Goal: Information Seeking & Learning: Check status

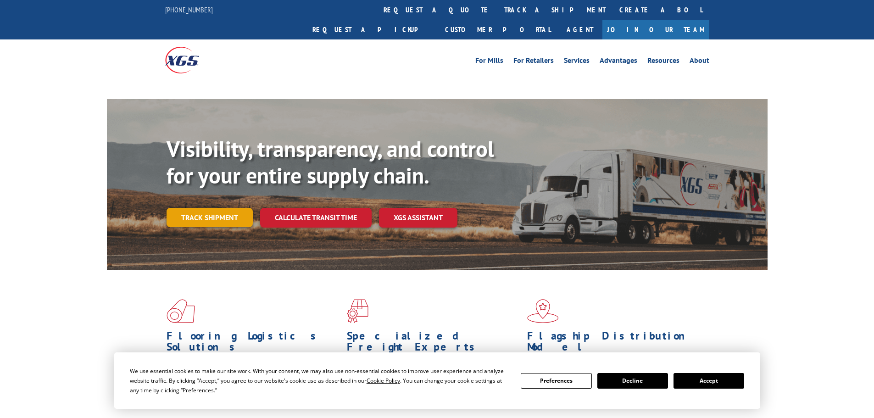
click at [212, 208] on link "Track shipment" at bounding box center [209, 217] width 86 height 19
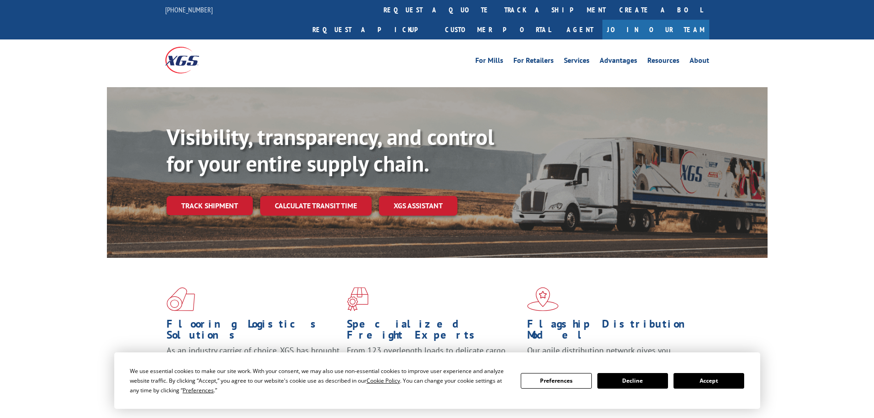
drag, startPoint x: 730, startPoint y: 382, endPoint x: 710, endPoint y: 376, distance: 20.5
click at [729, 382] on button "Accept" at bounding box center [708, 381] width 71 height 16
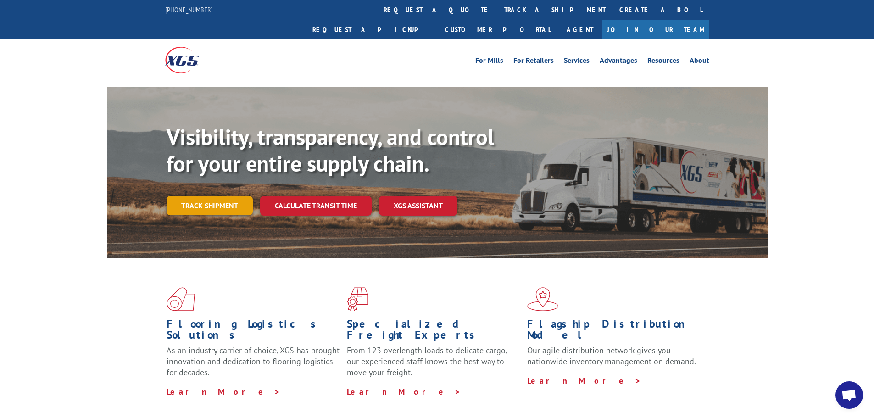
click at [227, 196] on link "Track shipment" at bounding box center [209, 205] width 86 height 19
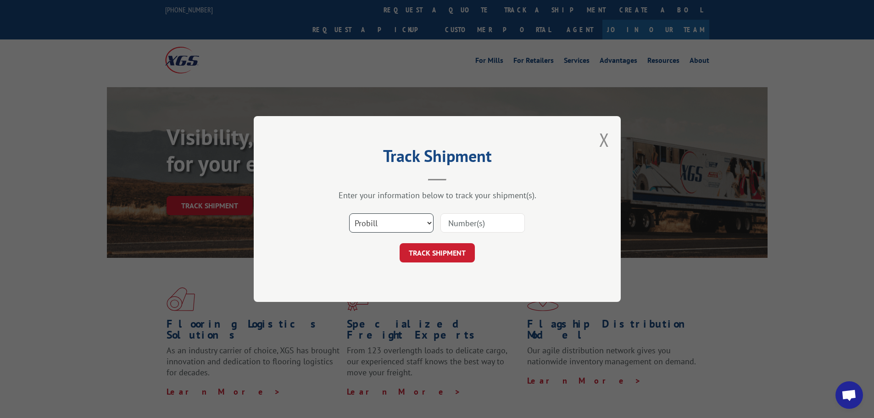
click at [381, 228] on select "Select category... Probill BOL PO" at bounding box center [391, 222] width 84 height 19
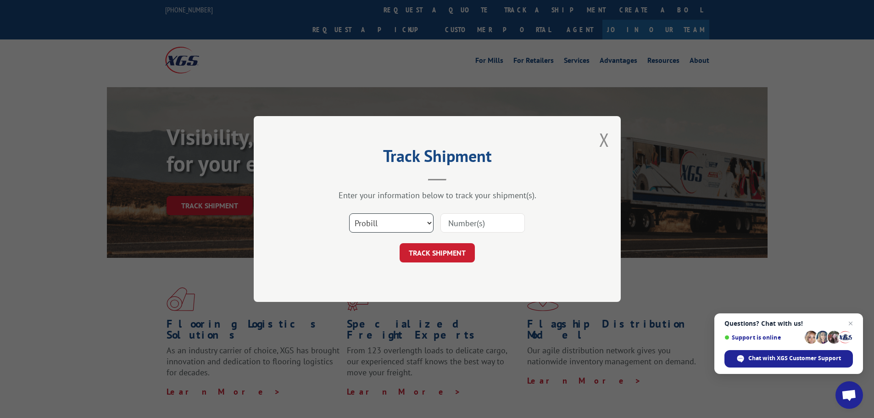
select select "po"
click at [349, 213] on select "Select category... Probill BOL PO" at bounding box center [391, 222] width 84 height 19
click at [504, 223] on input at bounding box center [482, 222] width 84 height 19
paste input "04522714"
type input "04522714"
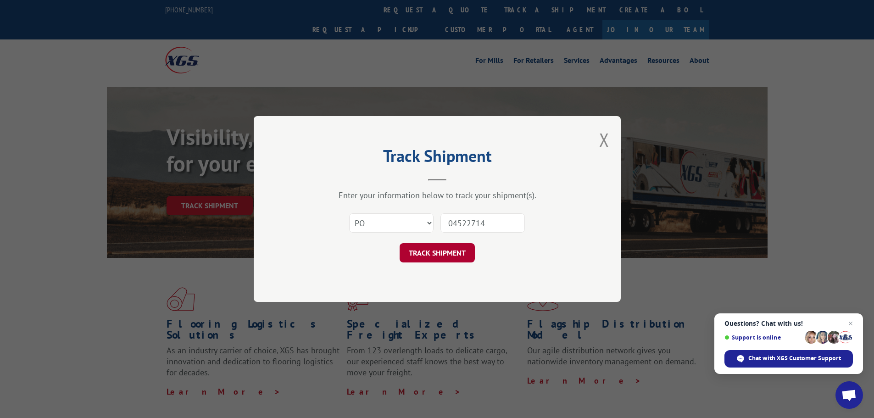
click at [431, 253] on button "TRACK SHIPMENT" at bounding box center [436, 252] width 75 height 19
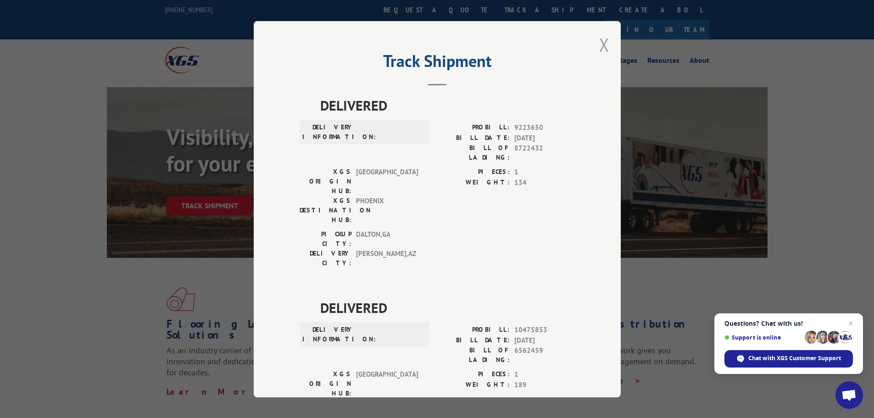
click at [599, 49] on button "Close modal" at bounding box center [604, 45] width 10 height 24
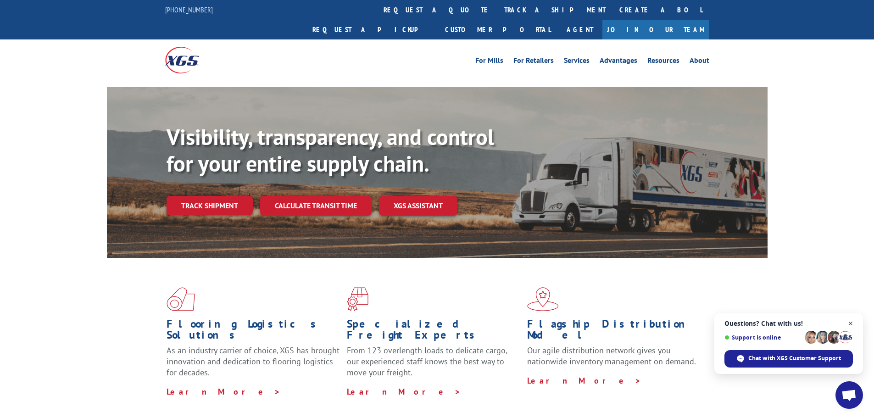
click at [853, 320] on span "Close chat" at bounding box center [850, 323] width 11 height 11
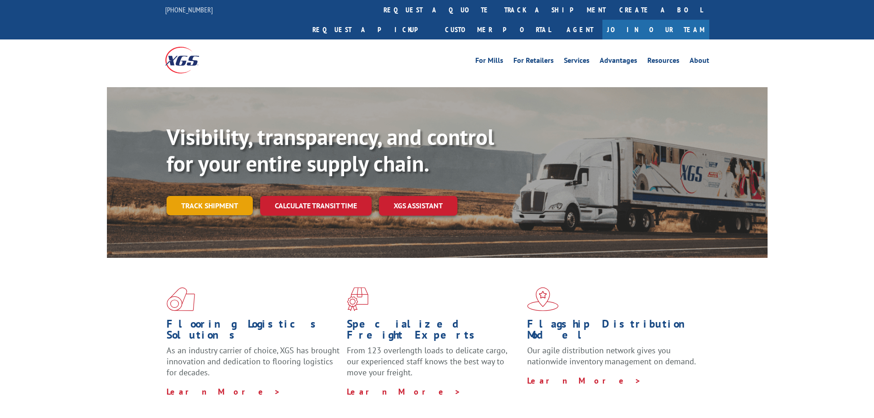
click at [199, 196] on link "Track shipment" at bounding box center [209, 205] width 86 height 19
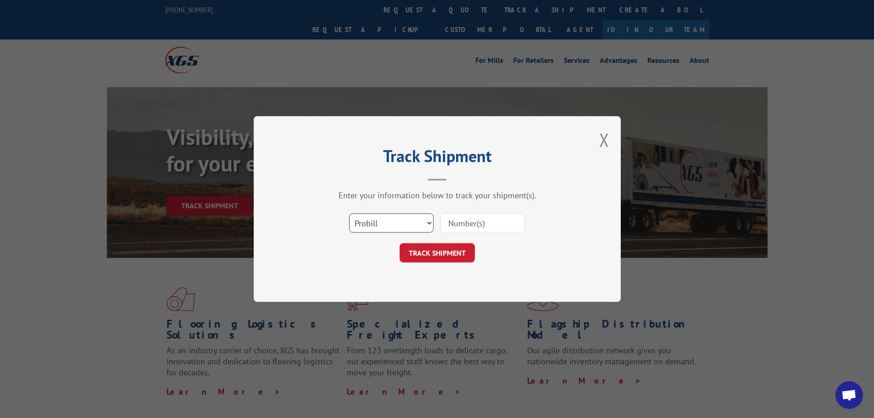
click at [378, 224] on select "Select category... Probill BOL PO" at bounding box center [391, 222] width 84 height 19
select select "po"
click at [349, 213] on select "Select category... Probill BOL PO" at bounding box center [391, 222] width 84 height 19
click at [460, 226] on input at bounding box center [482, 222] width 84 height 19
paste input "04523170"
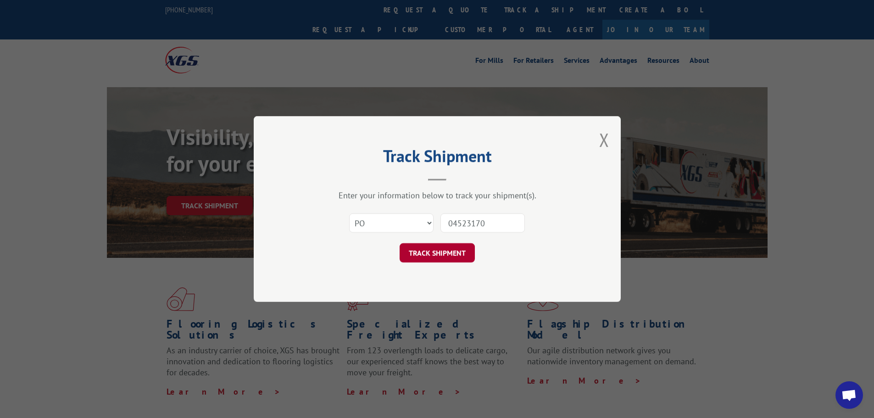
type input "04523170"
click at [416, 252] on button "TRACK SHIPMENT" at bounding box center [436, 252] width 75 height 19
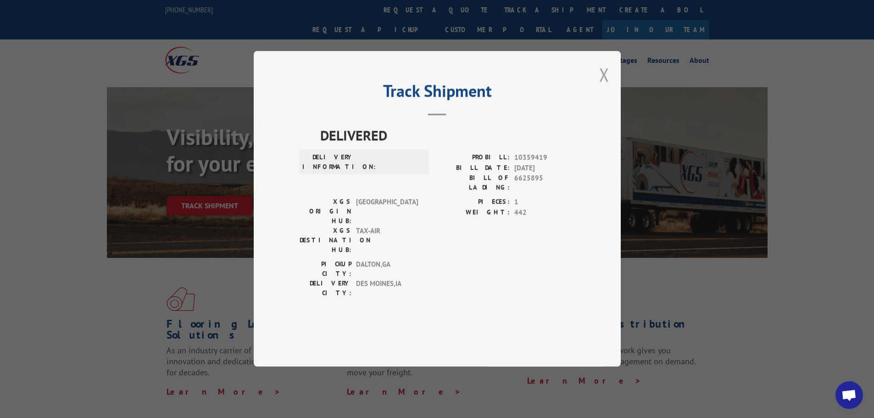
drag, startPoint x: 600, startPoint y: 112, endPoint x: 593, endPoint y: 116, distance: 8.3
click at [599, 87] on button "Close modal" at bounding box center [604, 74] width 10 height 24
